Goal: Navigation & Orientation: Find specific page/section

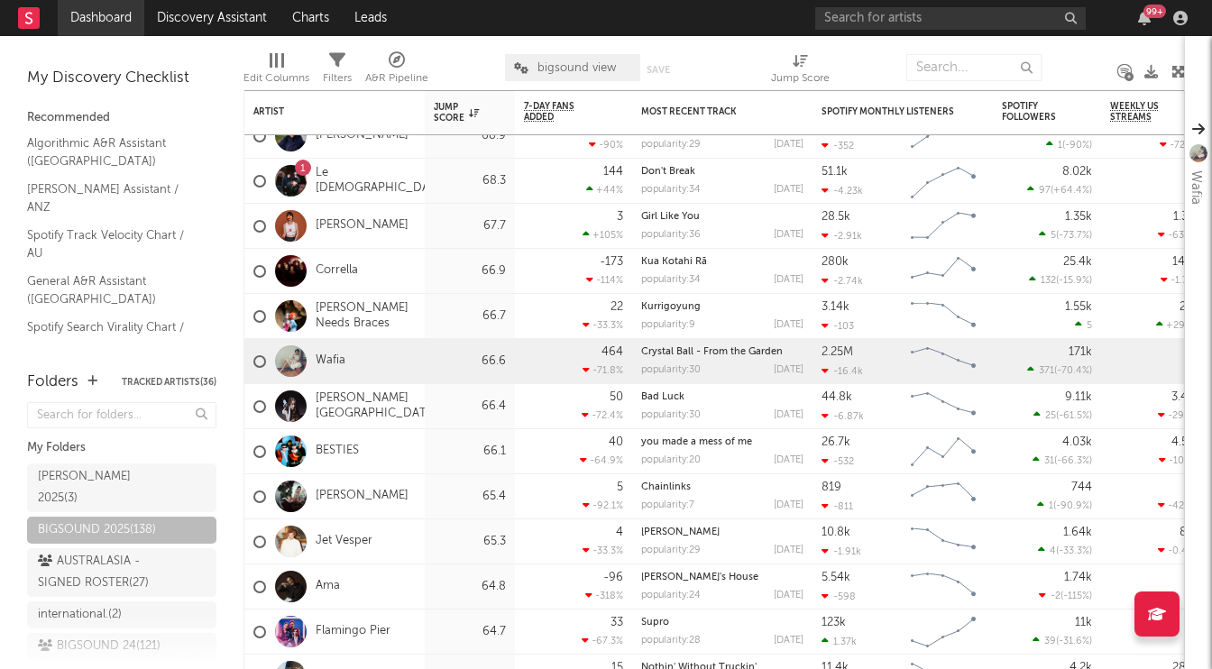
click at [87, 15] on link "Dashboard" at bounding box center [101, 18] width 87 height 36
